Goal: Information Seeking & Learning: Learn about a topic

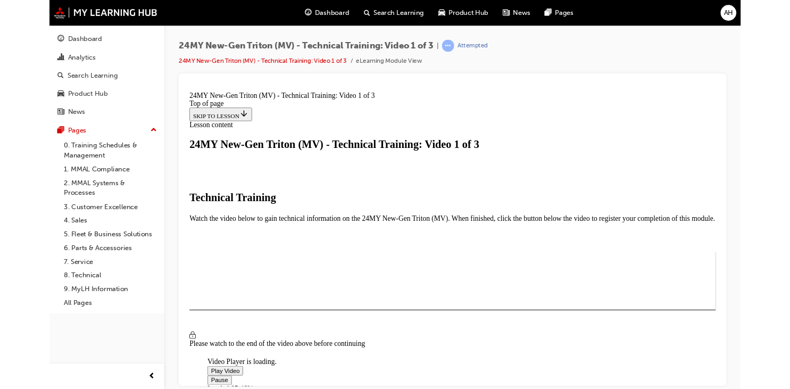
scroll to position [187, 0]
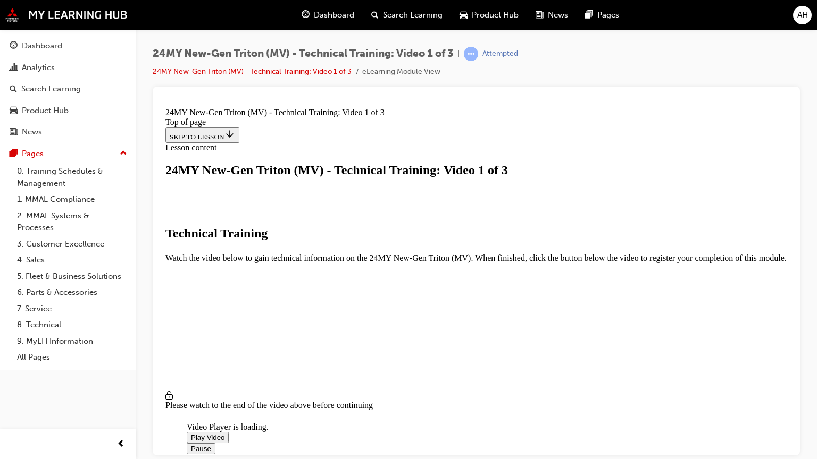
click at [346, 411] on video "Video player" at bounding box center [267, 371] width 160 height 80
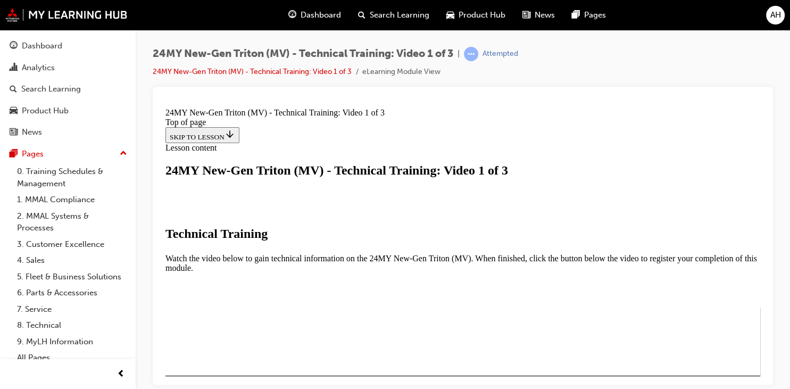
scroll to position [363, 0]
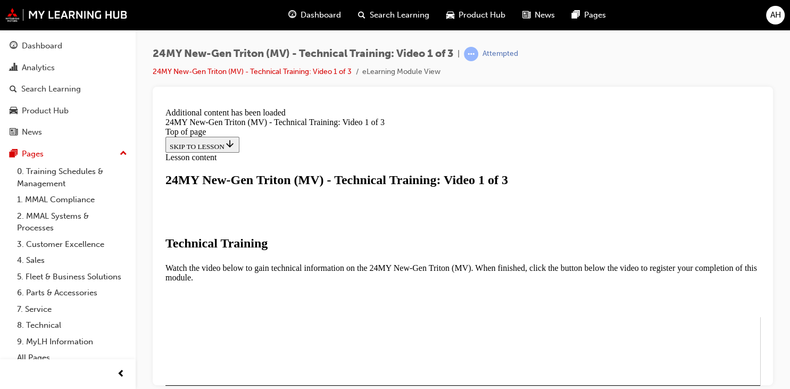
scroll to position [450, 0]
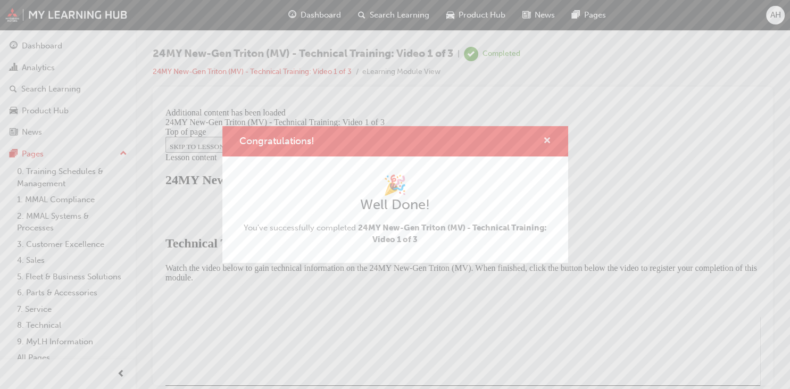
click at [548, 141] on span "cross-icon" at bounding box center [547, 142] width 8 height 10
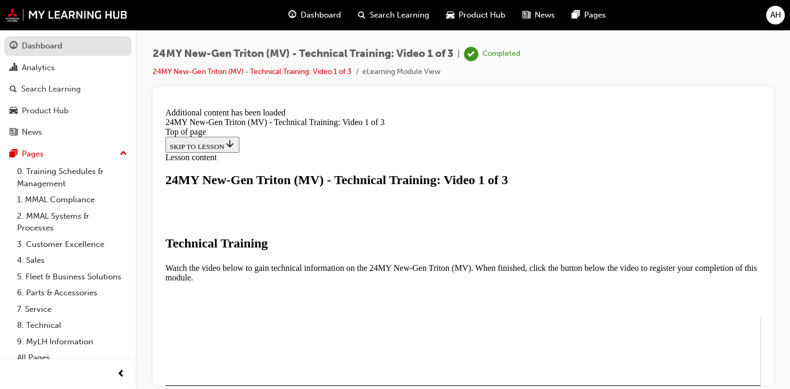
click at [71, 41] on div "Dashboard" at bounding box center [68, 45] width 116 height 13
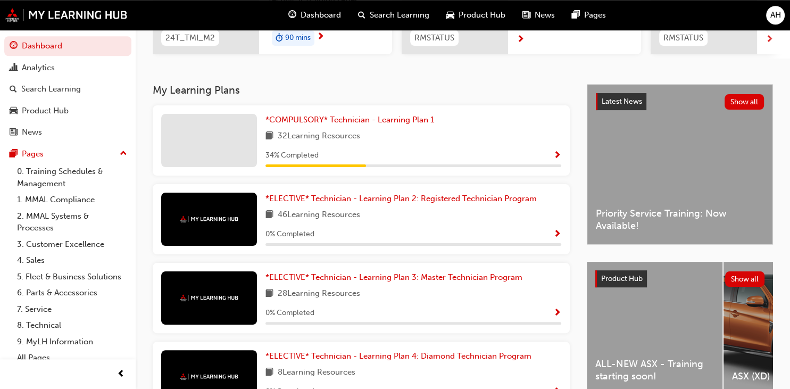
scroll to position [184, 0]
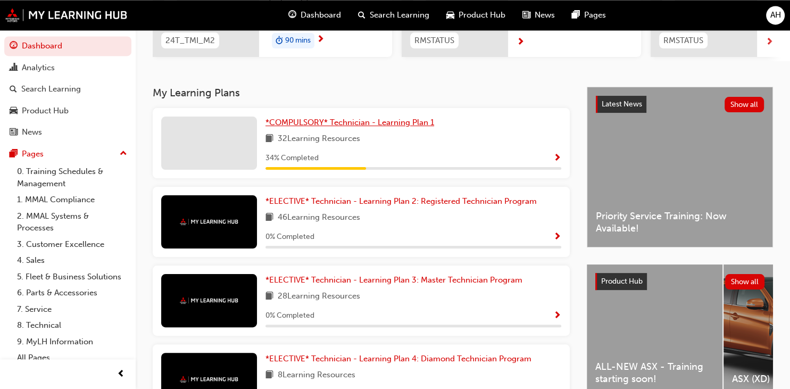
click at [405, 124] on span "*COMPULSORY* Technician - Learning Plan 1" at bounding box center [349, 123] width 169 height 10
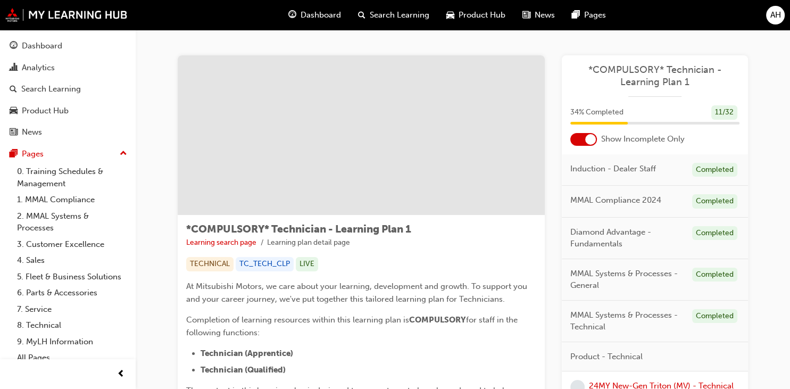
drag, startPoint x: 786, startPoint y: 49, endPoint x: 787, endPoint y: 81, distance: 31.9
drag, startPoint x: 789, startPoint y: 59, endPoint x: 787, endPoint y: 86, distance: 27.3
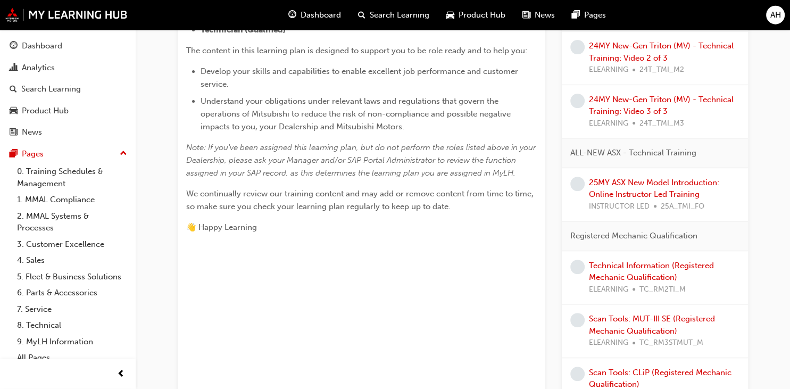
click at [768, 15] on div "AH" at bounding box center [775, 15] width 19 height 19
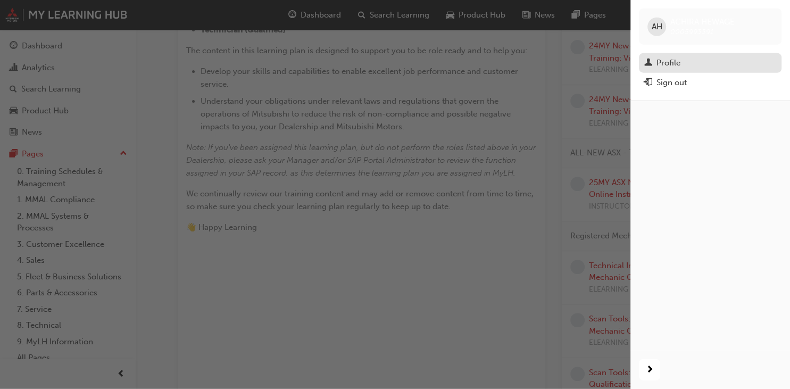
click at [674, 62] on div "Profile" at bounding box center [668, 63] width 24 height 12
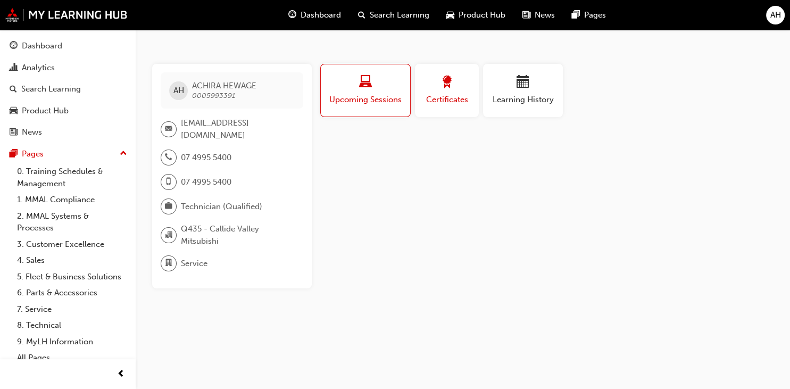
click at [453, 88] on span "award-icon" at bounding box center [446, 83] width 13 height 14
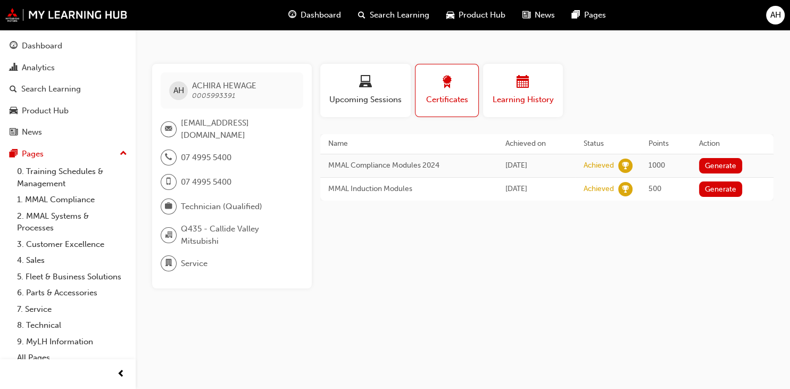
click at [529, 82] on div "button" at bounding box center [523, 84] width 64 height 16
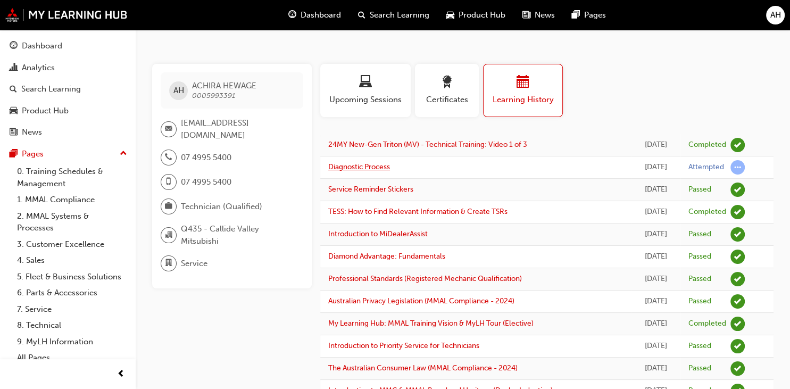
click at [378, 167] on link "Diagnostic Process" at bounding box center [359, 166] width 62 height 9
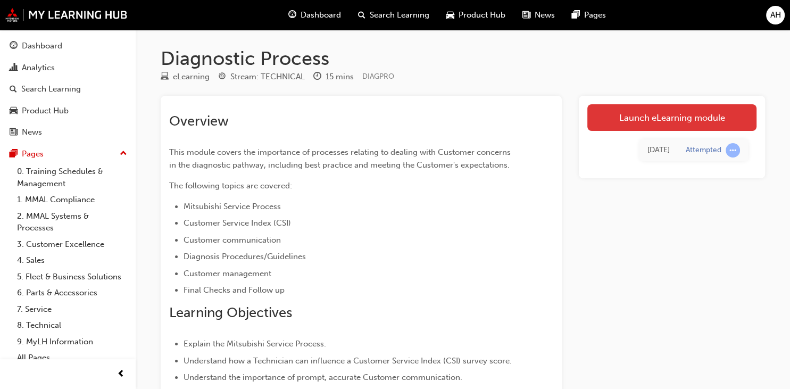
click at [635, 121] on link "Launch eLearning module" at bounding box center [671, 117] width 169 height 27
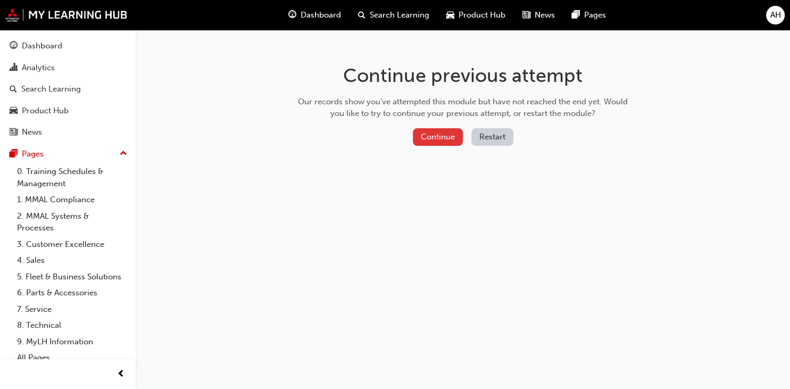
click at [435, 140] on button "Continue" at bounding box center [438, 137] width 50 height 18
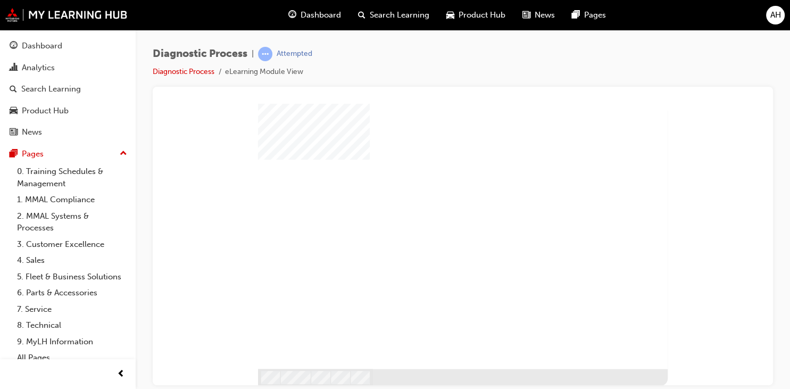
click at [441, 214] on div "play" at bounding box center [441, 214] width 0 height 0
click at [444, 296] on div at bounding box center [462, 235] width 409 height 265
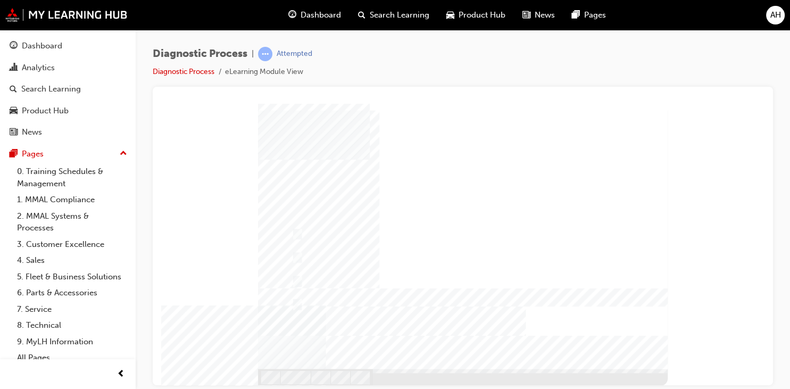
click at [317, 253] on div at bounding box center [462, 244] width 409 height 282
radio input "false"
radio input "true"
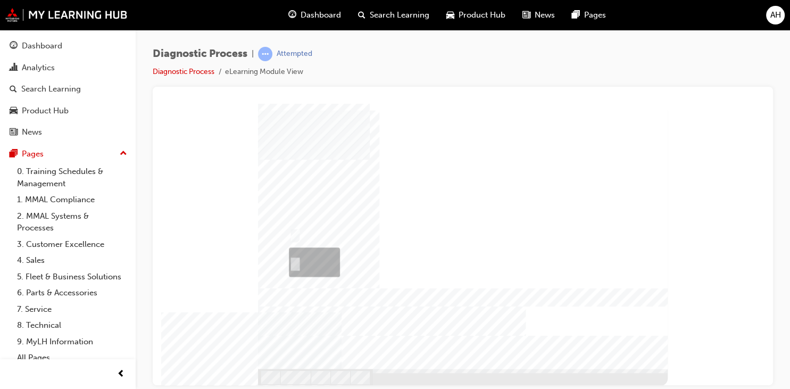
radio input "true"
click at [297, 236] on div at bounding box center [462, 244] width 409 height 282
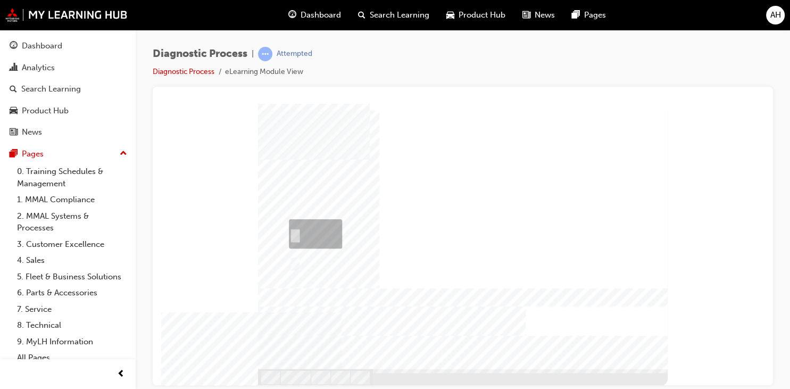
radio input "true"
checkbox input "true"
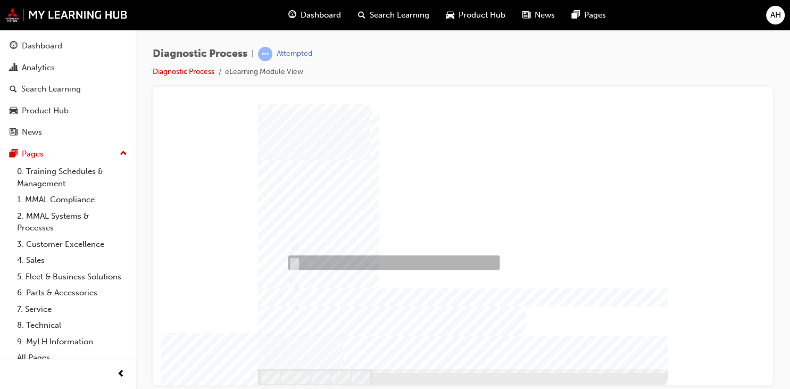
checkbox input "true"
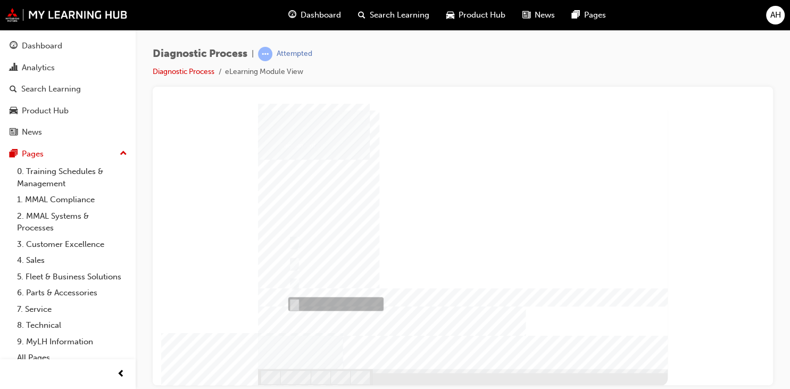
checkbox input "true"
radio input "true"
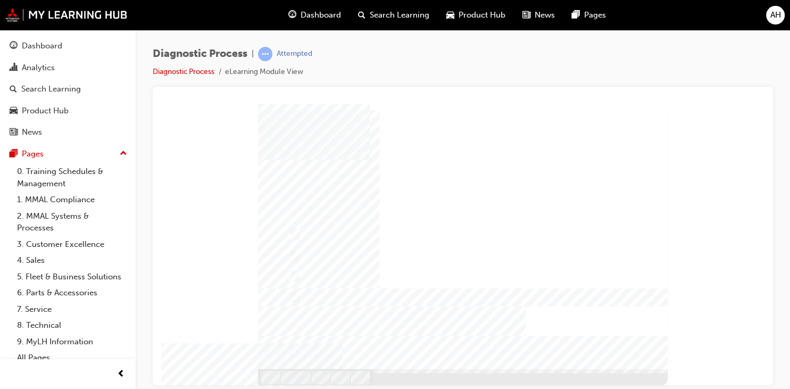
click at [324, 272] on div at bounding box center [462, 244] width 409 height 282
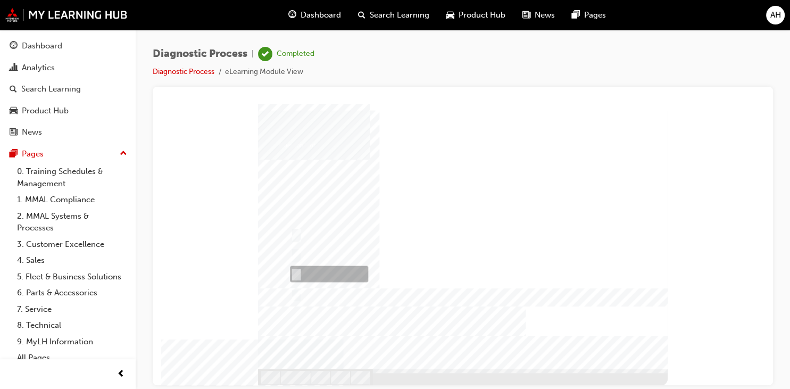
radio input "false"
radio input "true"
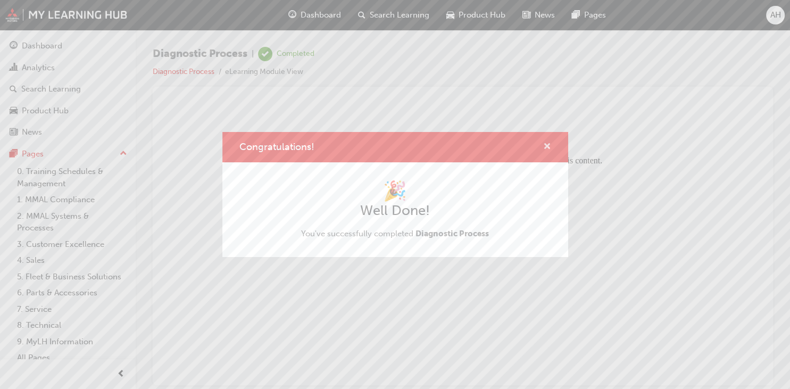
click at [547, 147] on span "cross-icon" at bounding box center [547, 148] width 8 height 10
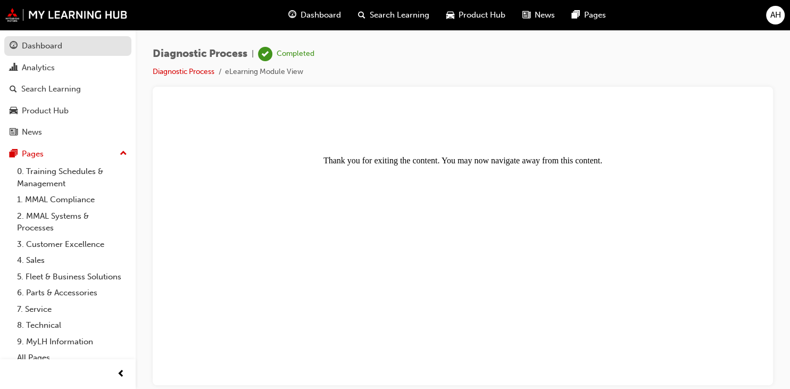
click at [50, 39] on link "Dashboard" at bounding box center [67, 46] width 127 height 20
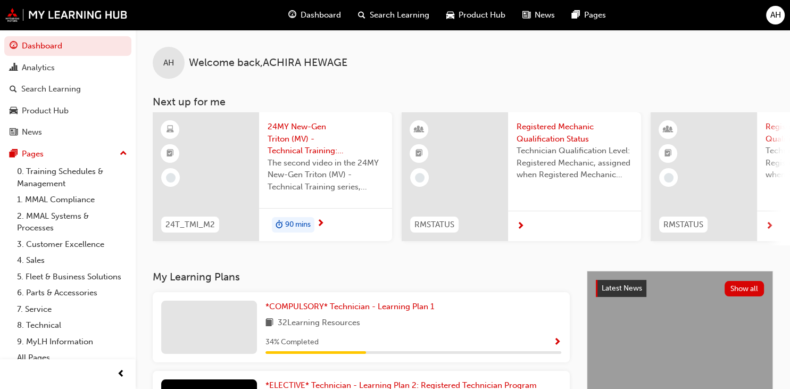
click at [557, 345] on span "Show Progress" at bounding box center [557, 343] width 8 height 10
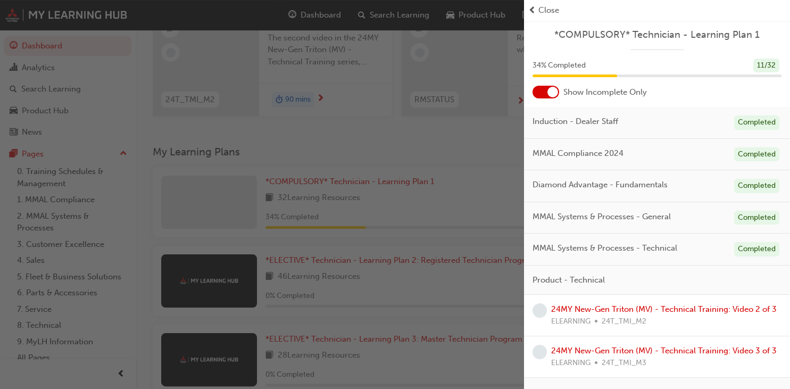
scroll to position [106, 0]
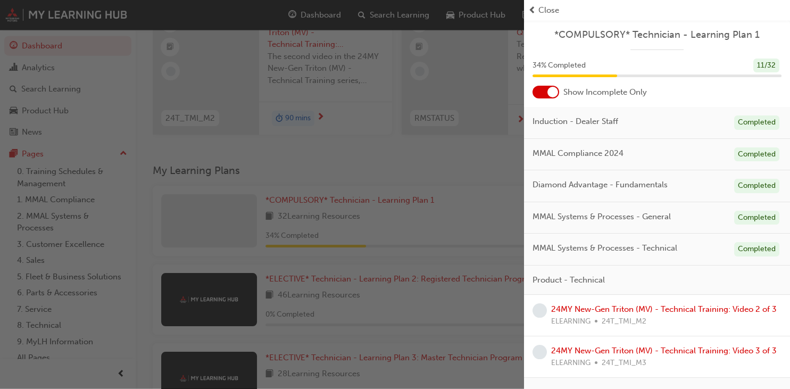
click at [400, 154] on div "button" at bounding box center [262, 194] width 524 height 389
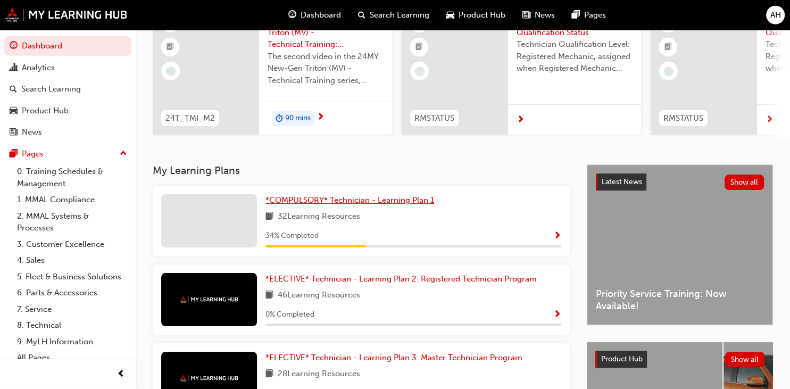
click at [367, 198] on span "*COMPULSORY* Technician - Learning Plan 1" at bounding box center [349, 200] width 169 height 10
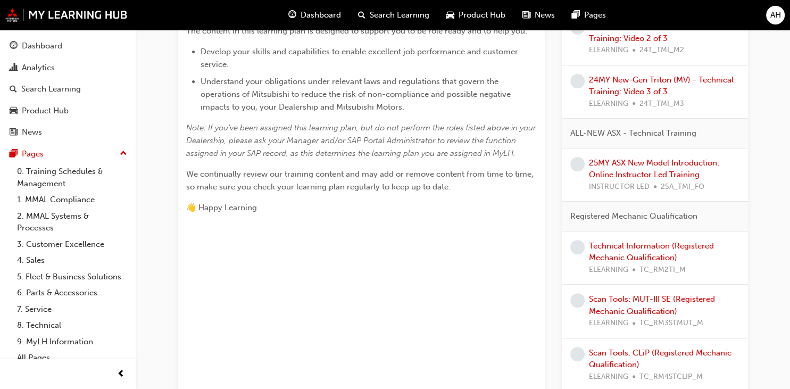
scroll to position [362, 0]
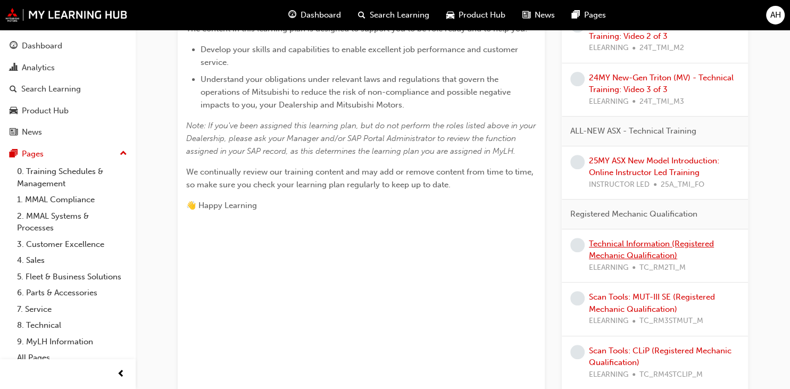
click at [652, 250] on link "Technical Information (Registered Mechanic Qualification)" at bounding box center [651, 250] width 125 height 22
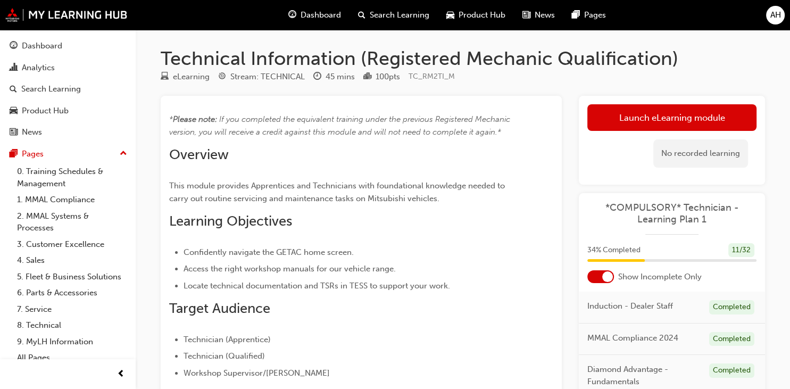
click at [775, 14] on span "AH" at bounding box center [775, 15] width 11 height 12
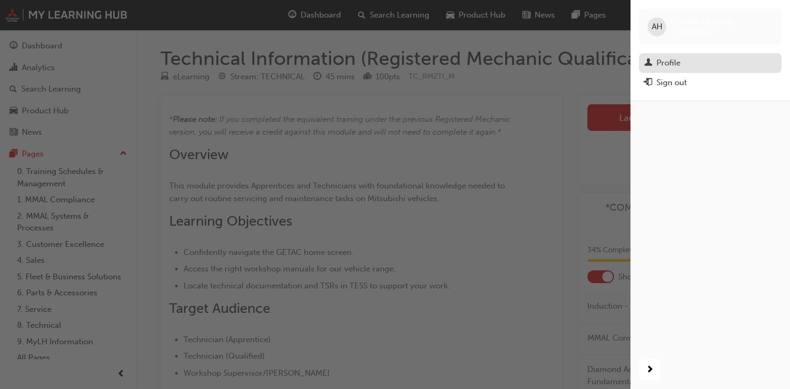
click at [670, 58] on div "Profile" at bounding box center [668, 63] width 24 height 12
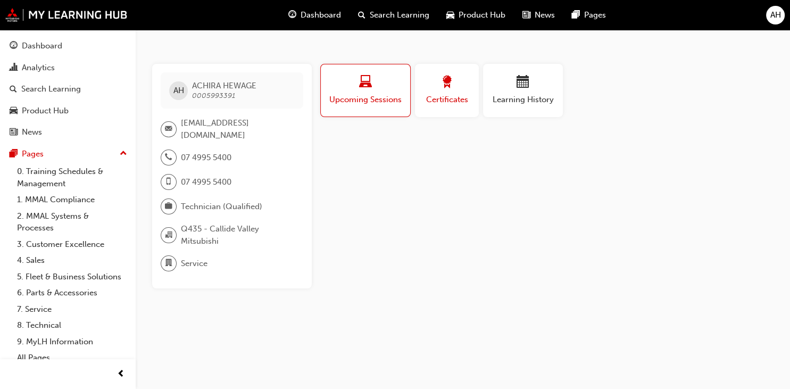
click at [454, 89] on div "button" at bounding box center [447, 84] width 48 height 16
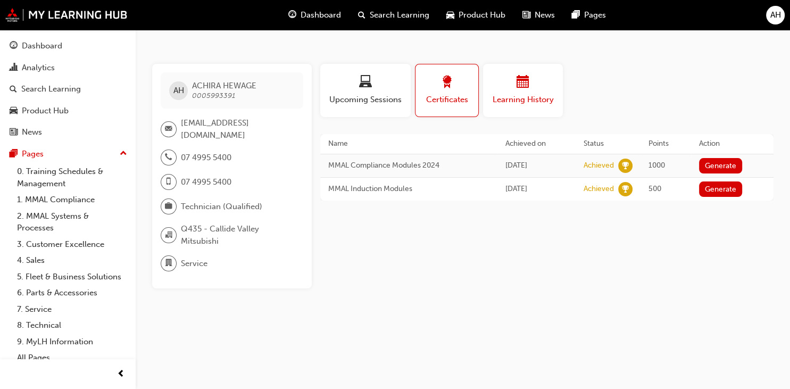
click at [524, 88] on span "calendar-icon" at bounding box center [522, 83] width 13 height 14
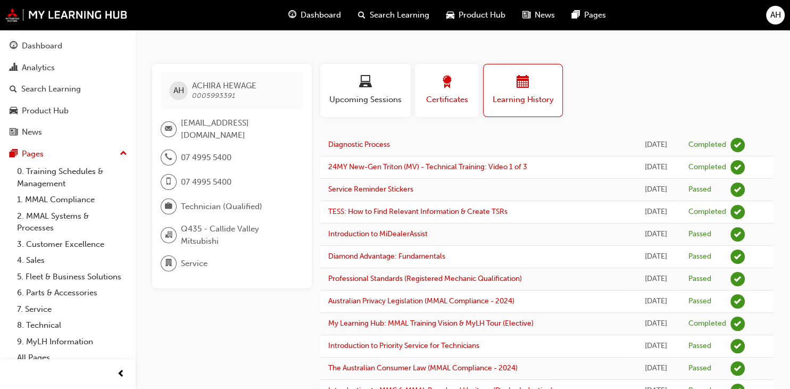
click at [451, 89] on span "award-icon" at bounding box center [446, 83] width 13 height 14
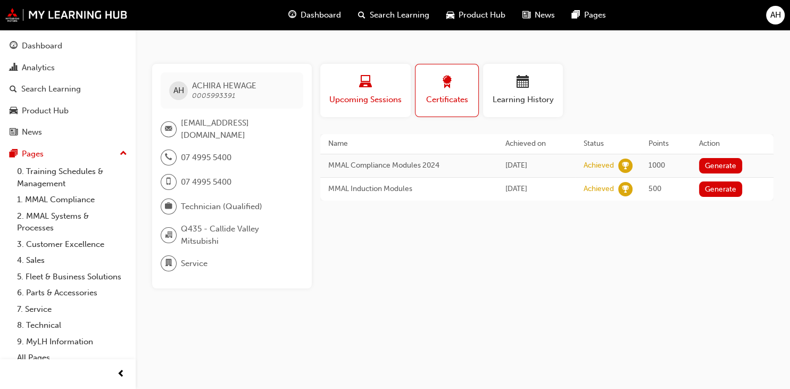
click at [395, 85] on div "button" at bounding box center [365, 84] width 74 height 16
